Goal: Task Accomplishment & Management: Use online tool/utility

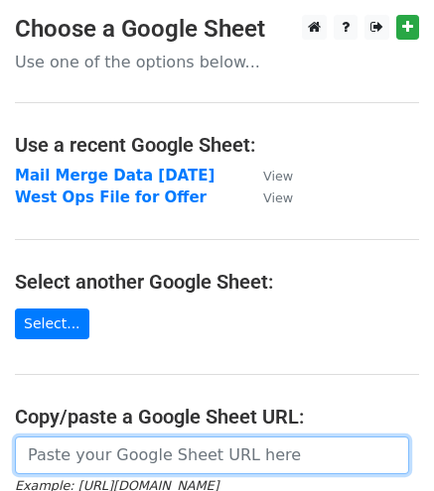
drag, startPoint x: 99, startPoint y: 464, endPoint x: 125, endPoint y: 434, distance: 39.4
click at [117, 453] on input "url" at bounding box center [212, 456] width 394 height 38
click at [77, 449] on input "url" at bounding box center [212, 456] width 394 height 38
paste input "[URL][DOMAIN_NAME]"
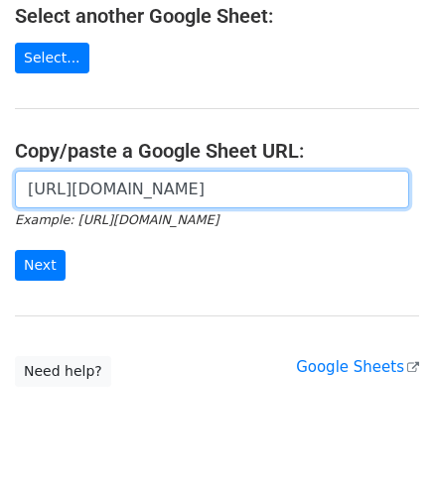
scroll to position [298, 0]
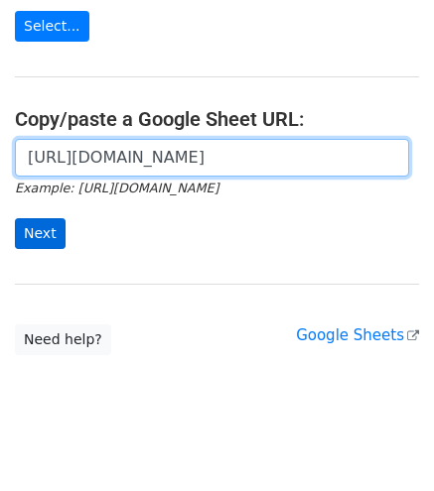
type input "[URL][DOMAIN_NAME]"
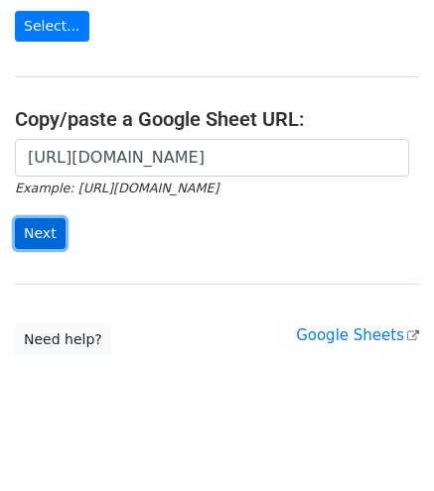
click at [36, 230] on input "Next" at bounding box center [40, 233] width 51 height 31
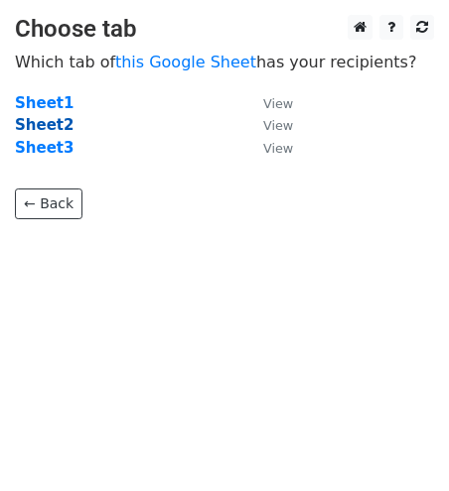
click at [51, 128] on strong "Sheet2" at bounding box center [44, 125] width 59 height 18
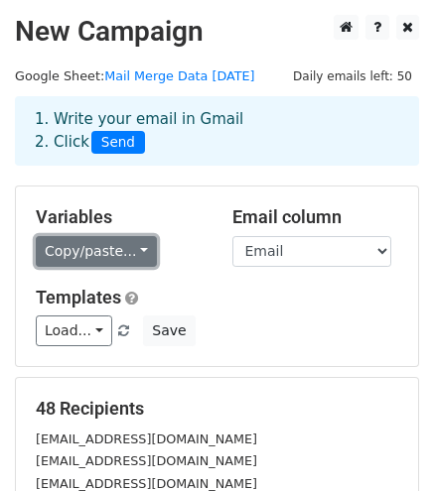
click at [107, 253] on link "Copy/paste..." at bounding box center [96, 251] width 121 height 31
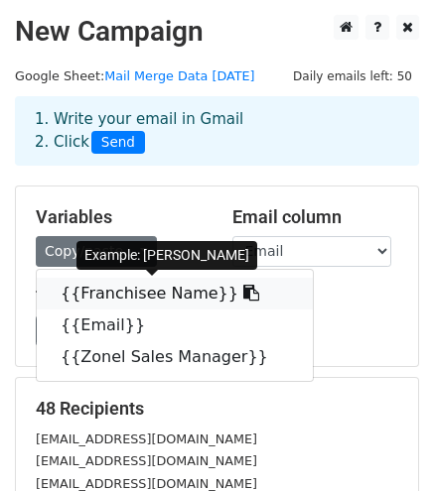
click at [113, 289] on link "{{Franchisee Name}}" at bounding box center [175, 294] width 276 height 32
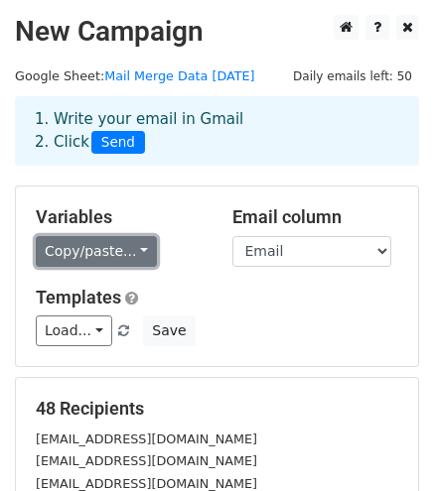
click at [88, 252] on link "Copy/paste..." at bounding box center [96, 251] width 121 height 31
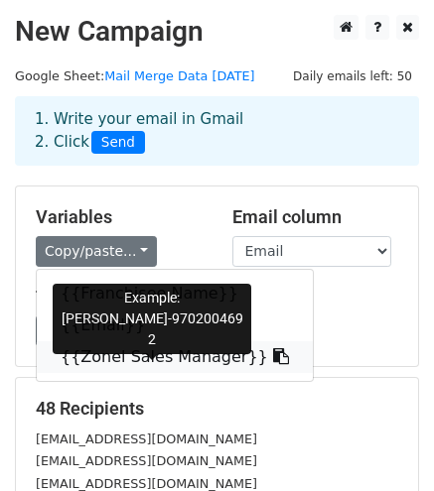
click at [104, 353] on link "{{Zonel Sales Manager}}" at bounding box center [175, 357] width 276 height 32
